Goal: Transaction & Acquisition: Purchase product/service

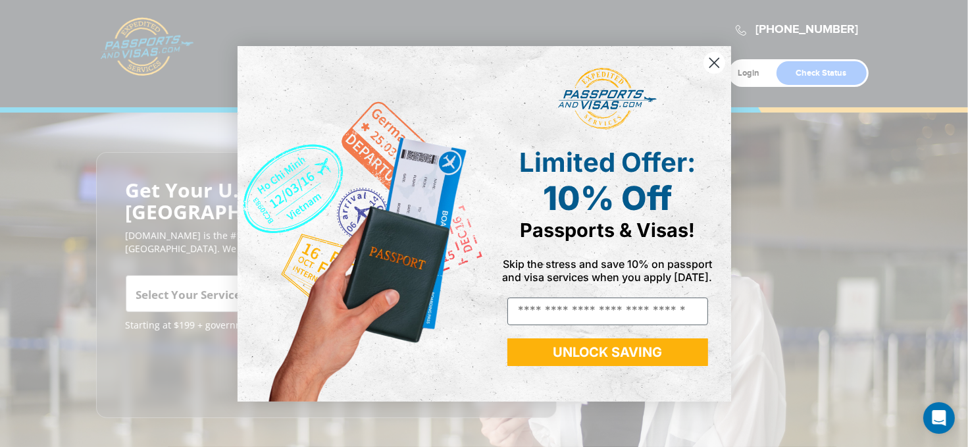
click at [717, 66] on icon "Close dialog" at bounding box center [713, 62] width 9 height 9
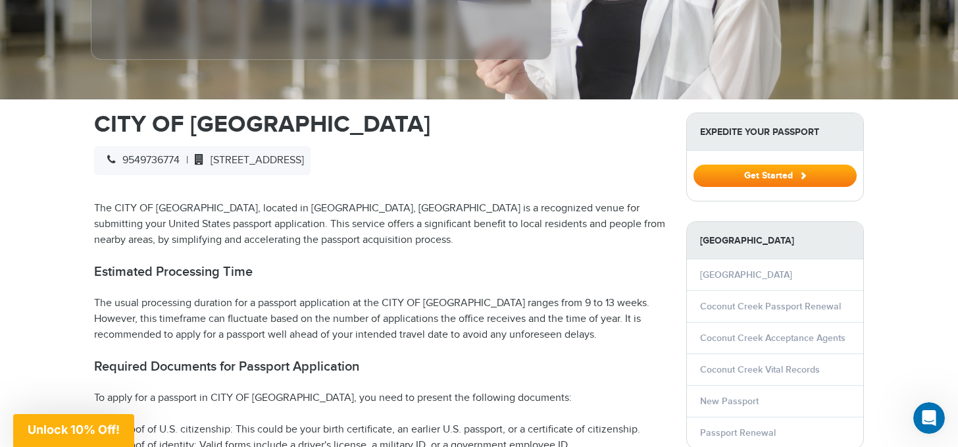
scroll to position [361, 0]
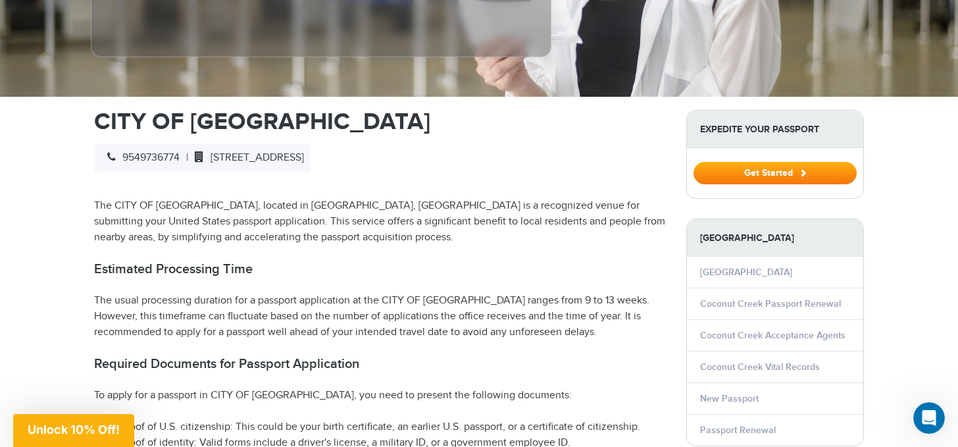
drag, startPoint x: 487, startPoint y: 159, endPoint x: 220, endPoint y: 157, distance: 266.5
click at [220, 157] on span "[STREET_ADDRESS]" at bounding box center [246, 157] width 116 height 13
copy span "[STREET_ADDRESS]"
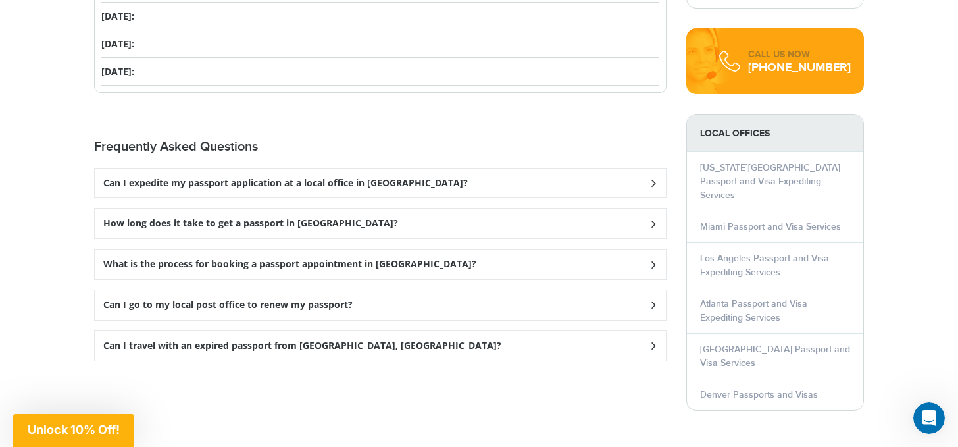
scroll to position [1761, 0]
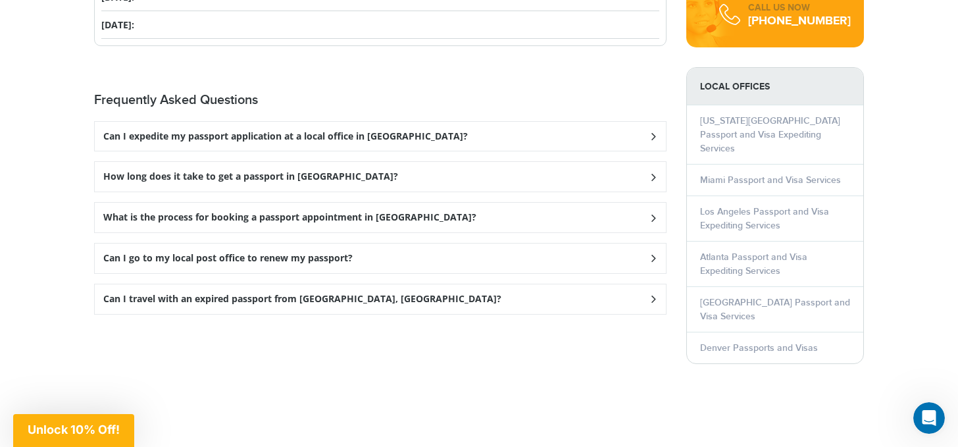
click at [659, 132] on icon at bounding box center [653, 136] width 13 height 9
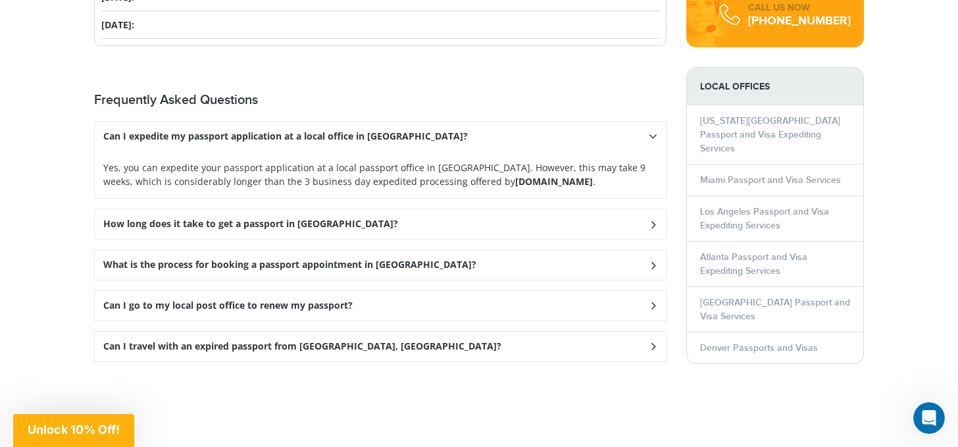
click at [653, 222] on icon at bounding box center [653, 224] width 13 height 9
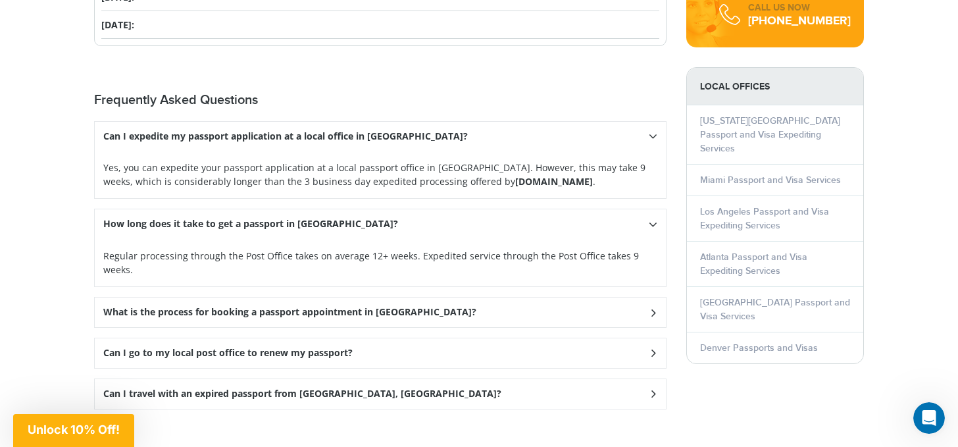
click at [653, 308] on icon at bounding box center [653, 312] width 13 height 9
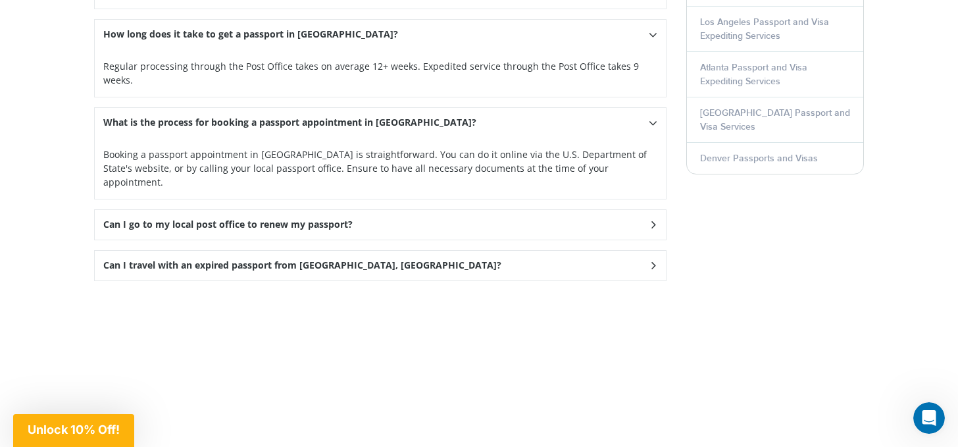
scroll to position [1929, 0]
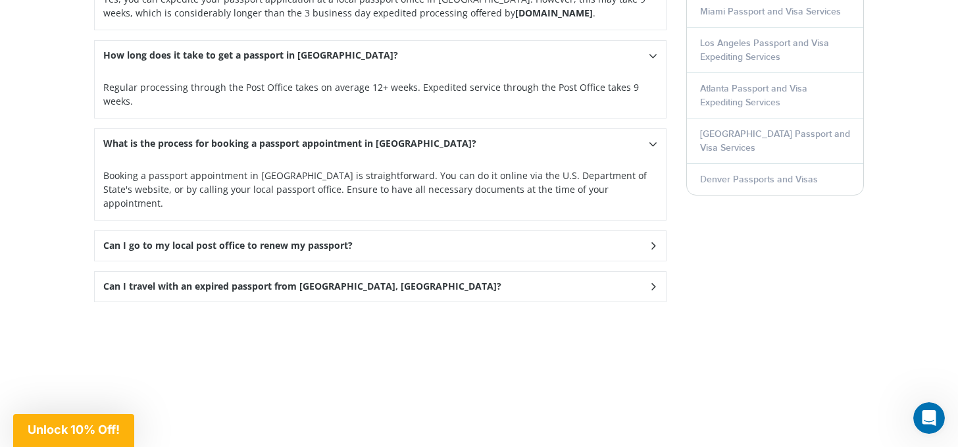
click at [655, 242] on icon at bounding box center [653, 246] width 13 height 9
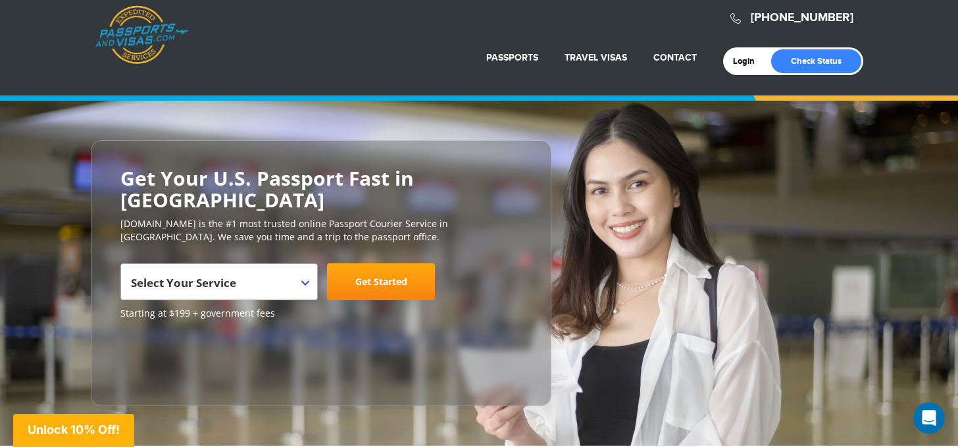
scroll to position [0, 0]
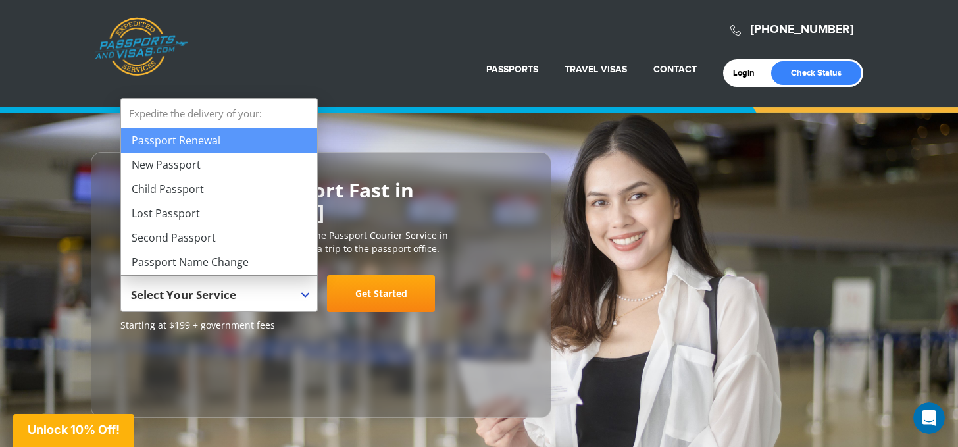
click at [299, 293] on span "Select Your Service" at bounding box center [217, 298] width 173 height 37
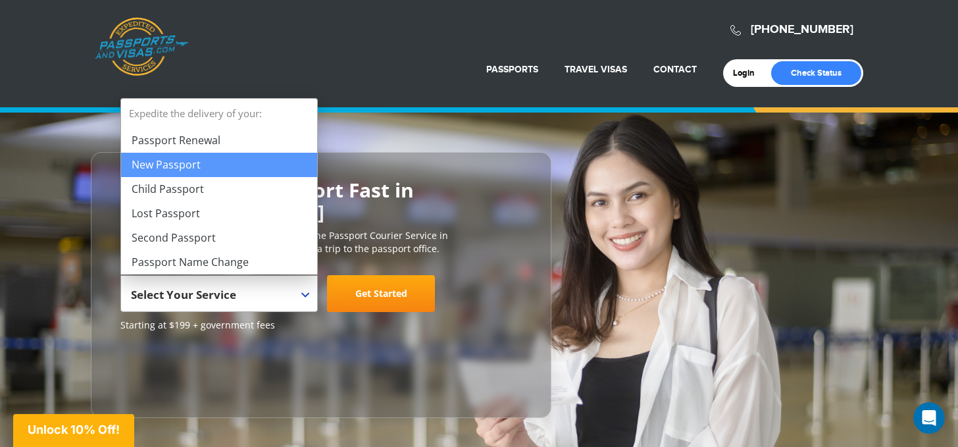
select select "**********"
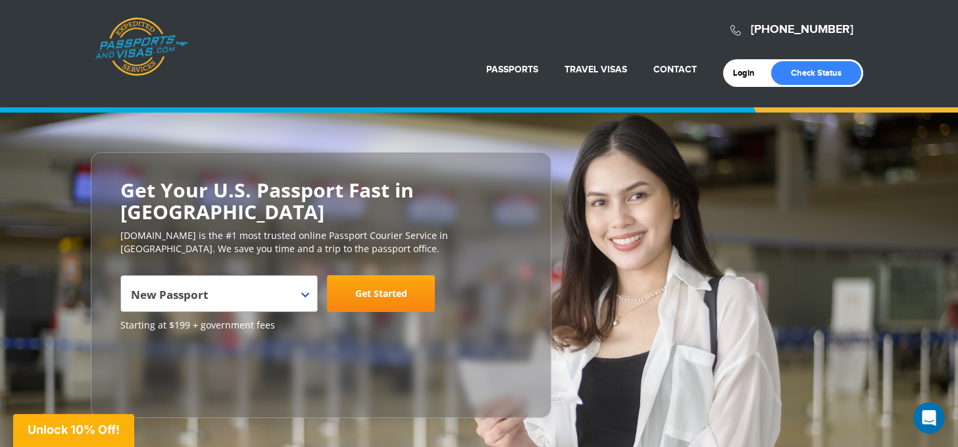
click at [373, 302] on link "Get Started" at bounding box center [381, 293] width 108 height 37
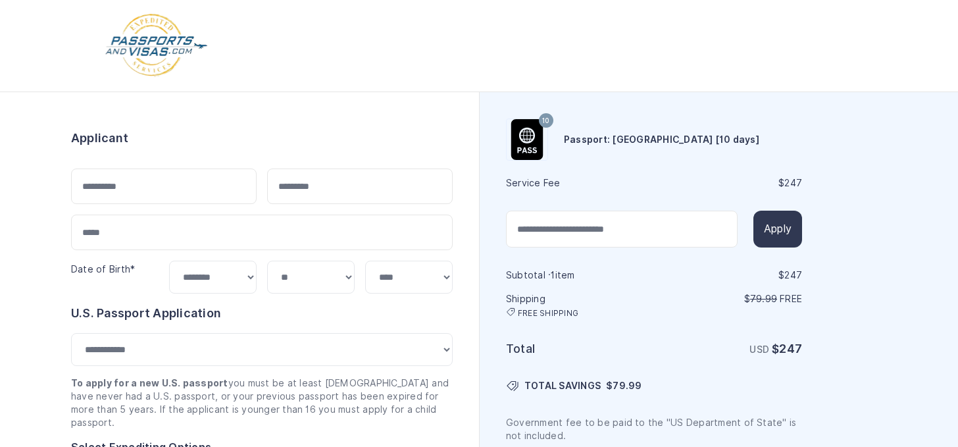
select select "***"
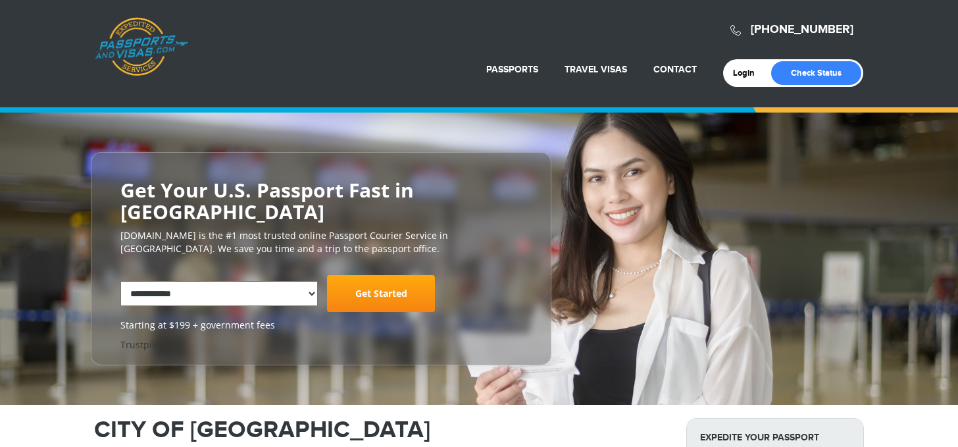
select select "**********"
